Goal: Information Seeking & Learning: Learn about a topic

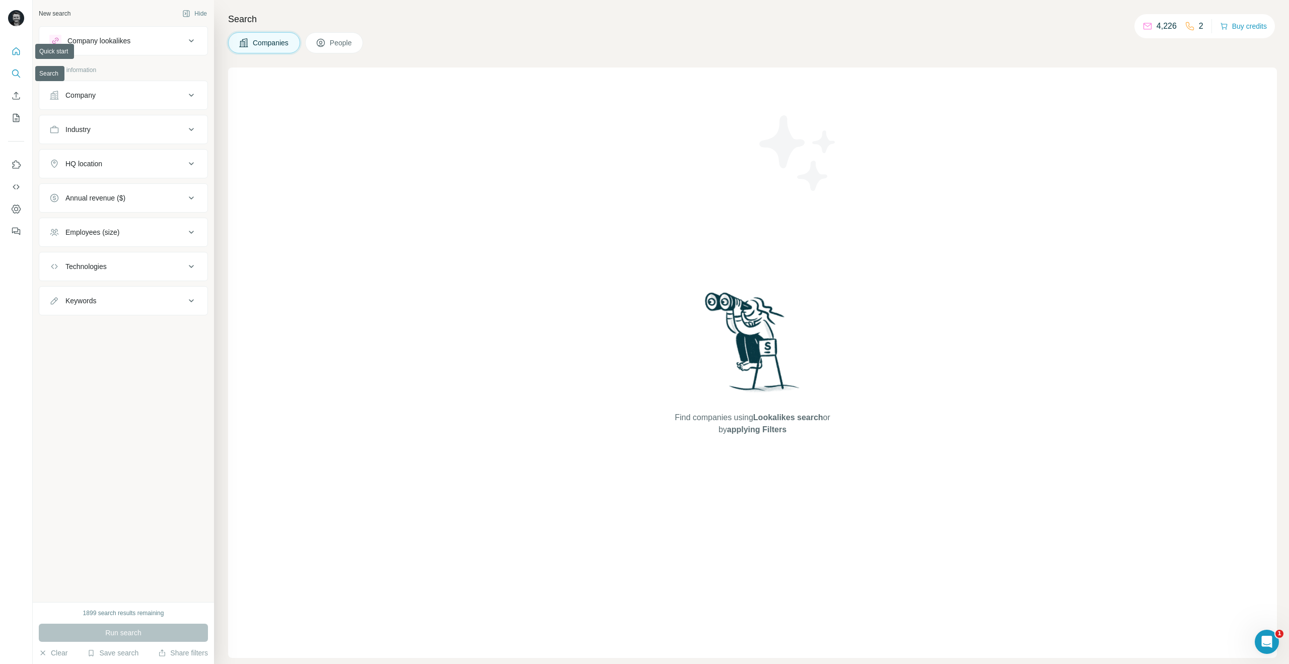
click at [16, 47] on icon "Quick start" at bounding box center [16, 51] width 10 height 10
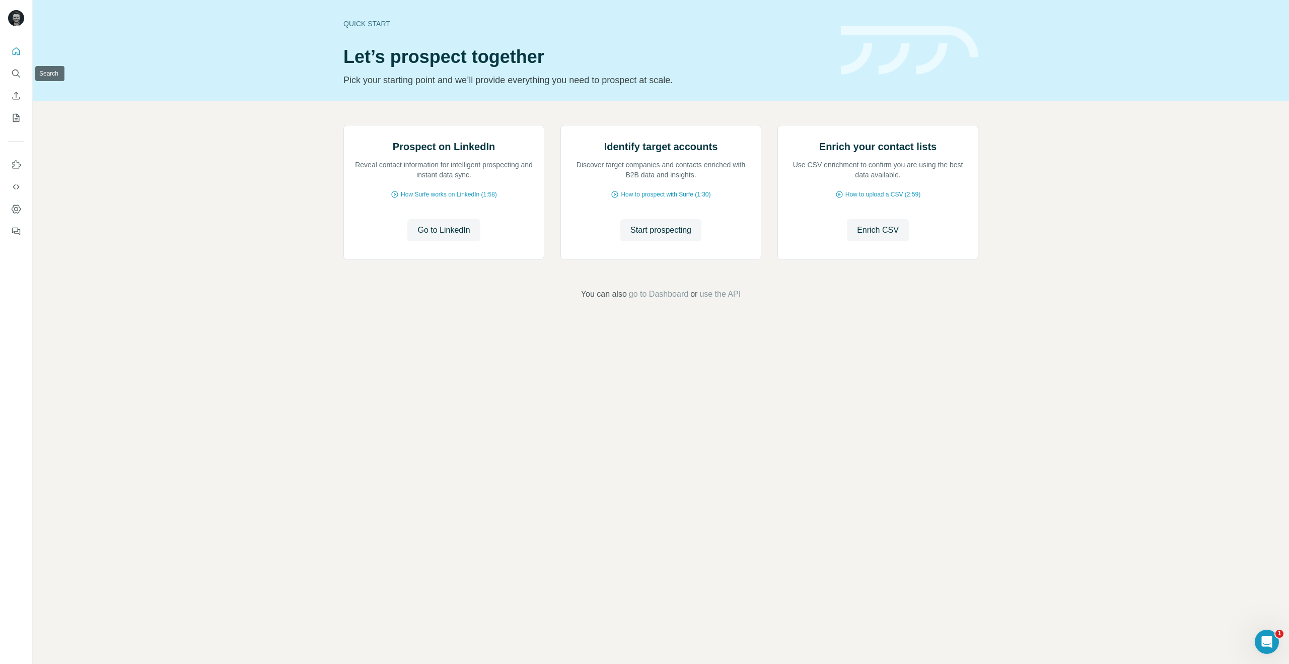
click at [13, 53] on icon "Quick start" at bounding box center [17, 51] width 8 height 8
click at [17, 69] on icon "Search" at bounding box center [16, 73] width 10 height 10
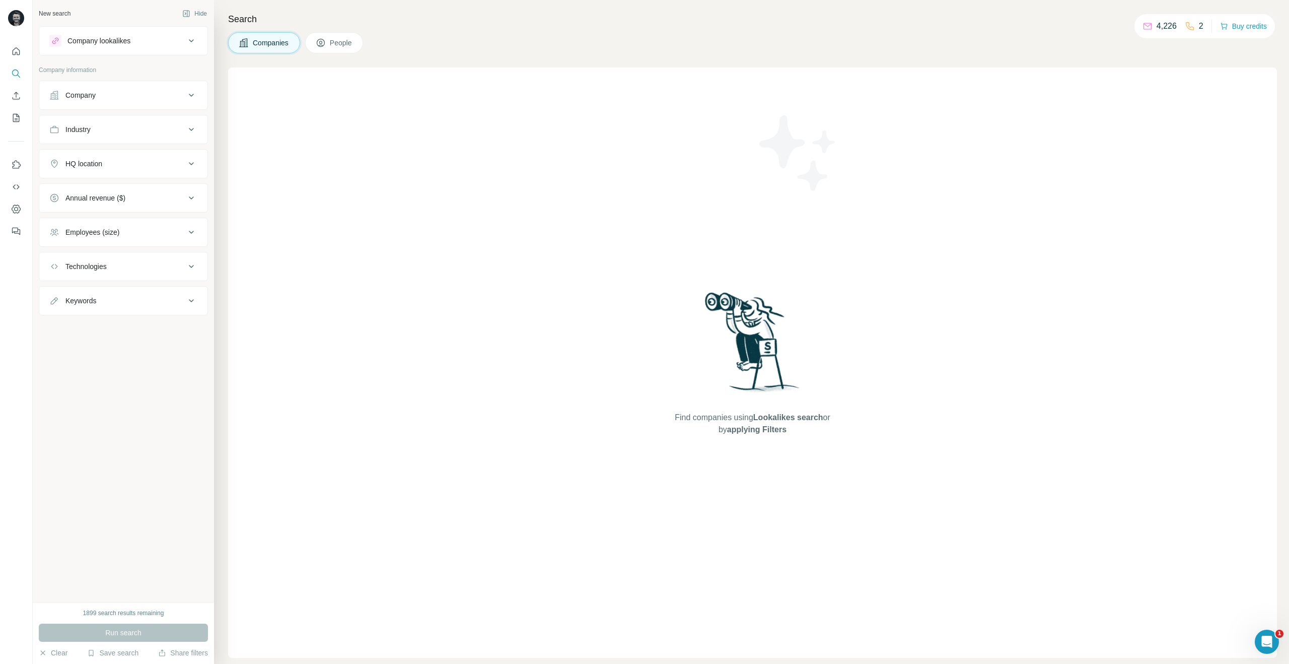
click at [102, 607] on div "1899 search results remaining Run search Clear Save search Share filters" at bounding box center [123, 633] width 181 height 62
click at [330, 38] on button "People" at bounding box center [334, 42] width 58 height 21
click at [87, 457] on div "Keywords" at bounding box center [80, 458] width 31 height 10
click at [84, 485] on input "text" at bounding box center [113, 483] width 128 height 18
type input "******"
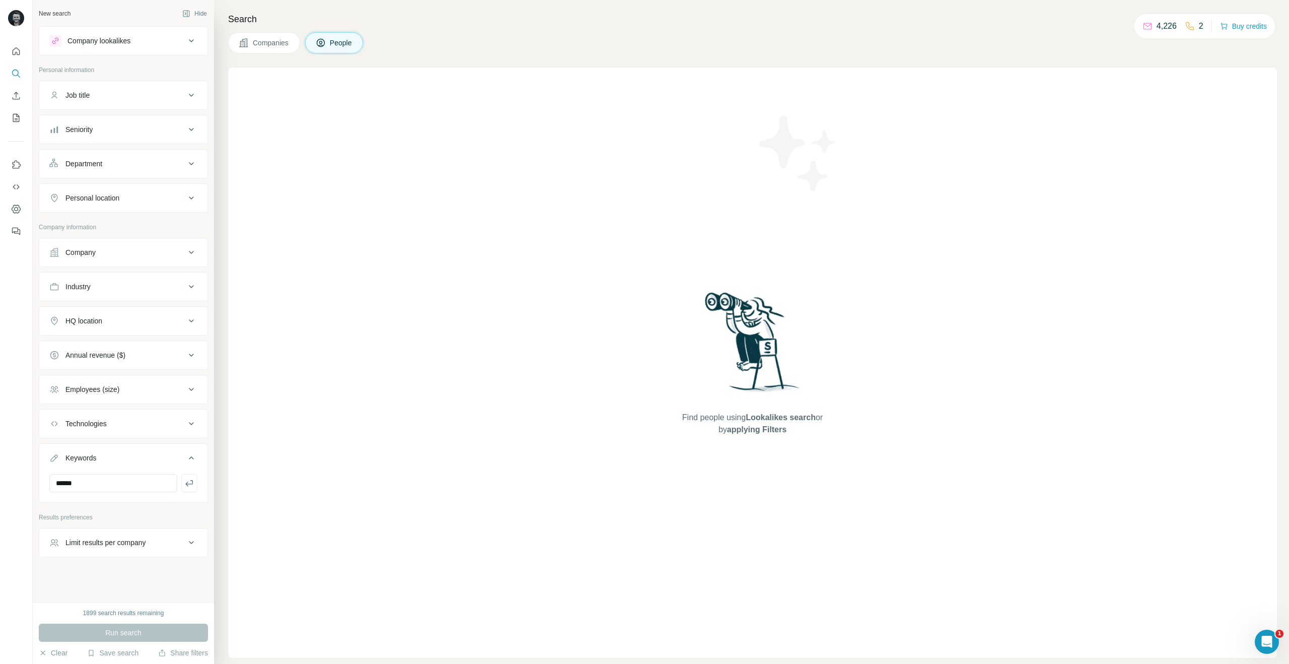
click at [82, 506] on div "Company lookalikes Personal information Job title Seniority Department Personal…" at bounding box center [123, 291] width 169 height 531
click at [195, 487] on button "button" at bounding box center [189, 483] width 16 height 18
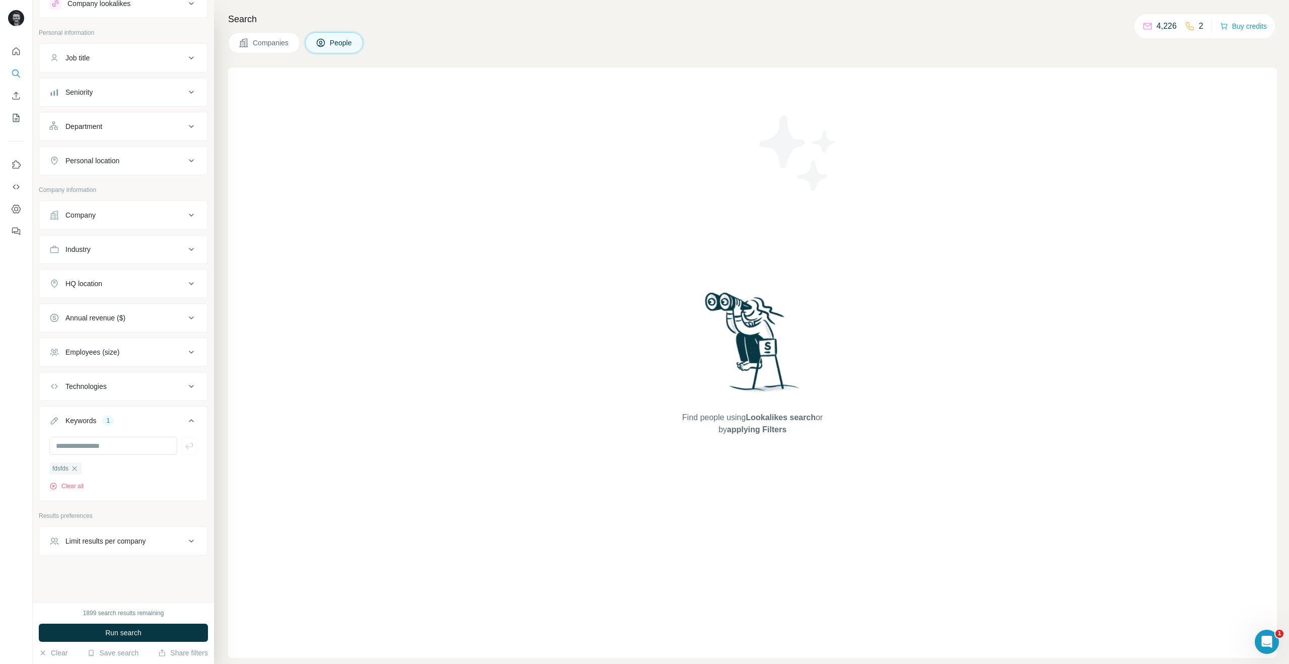
scroll to position [37, 0]
